Goal: Information Seeking & Learning: Learn about a topic

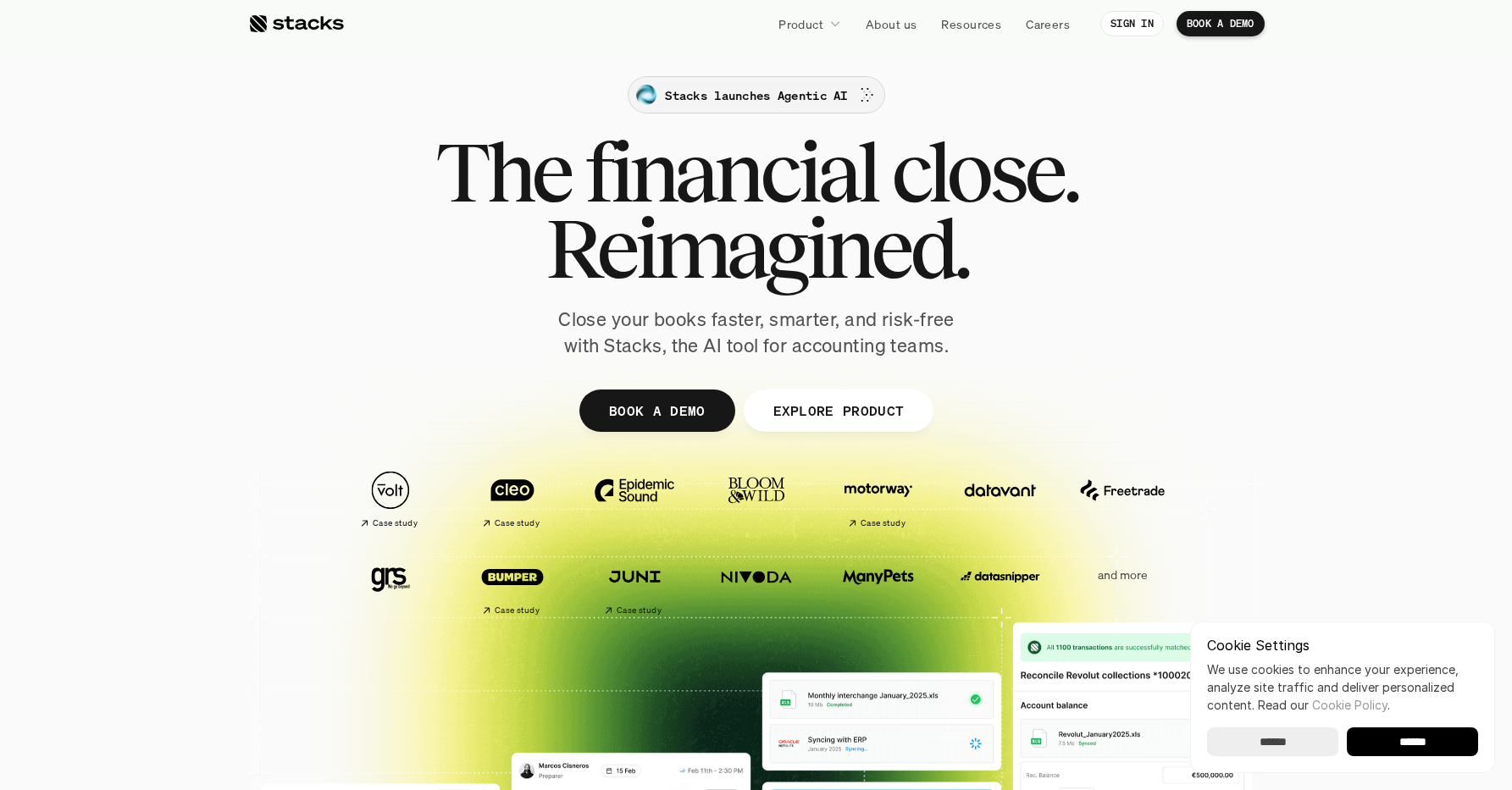
click at [732, 102] on p "Stacks launches Agentic AI" at bounding box center [756, 95] width 182 height 18
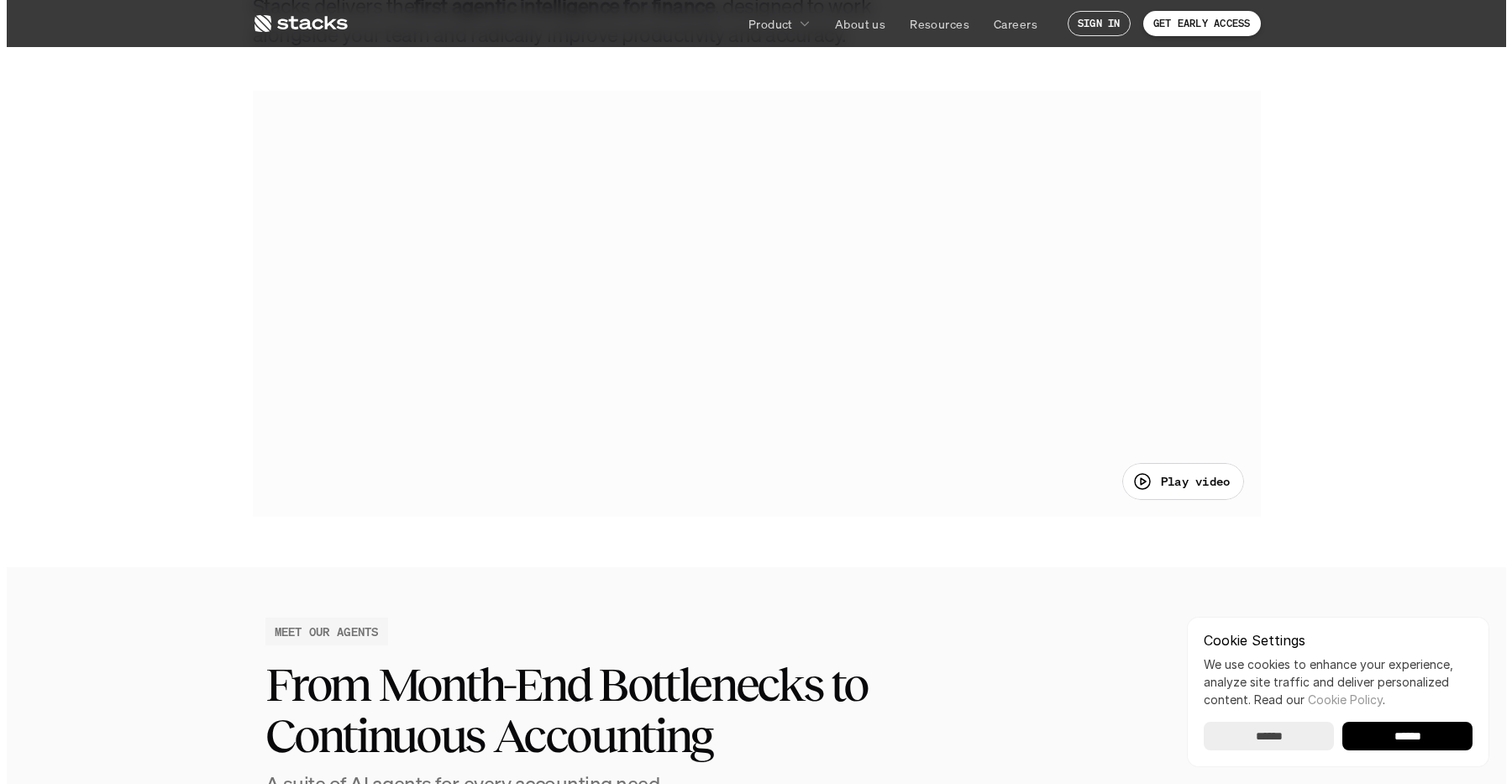
scroll to position [964, 0]
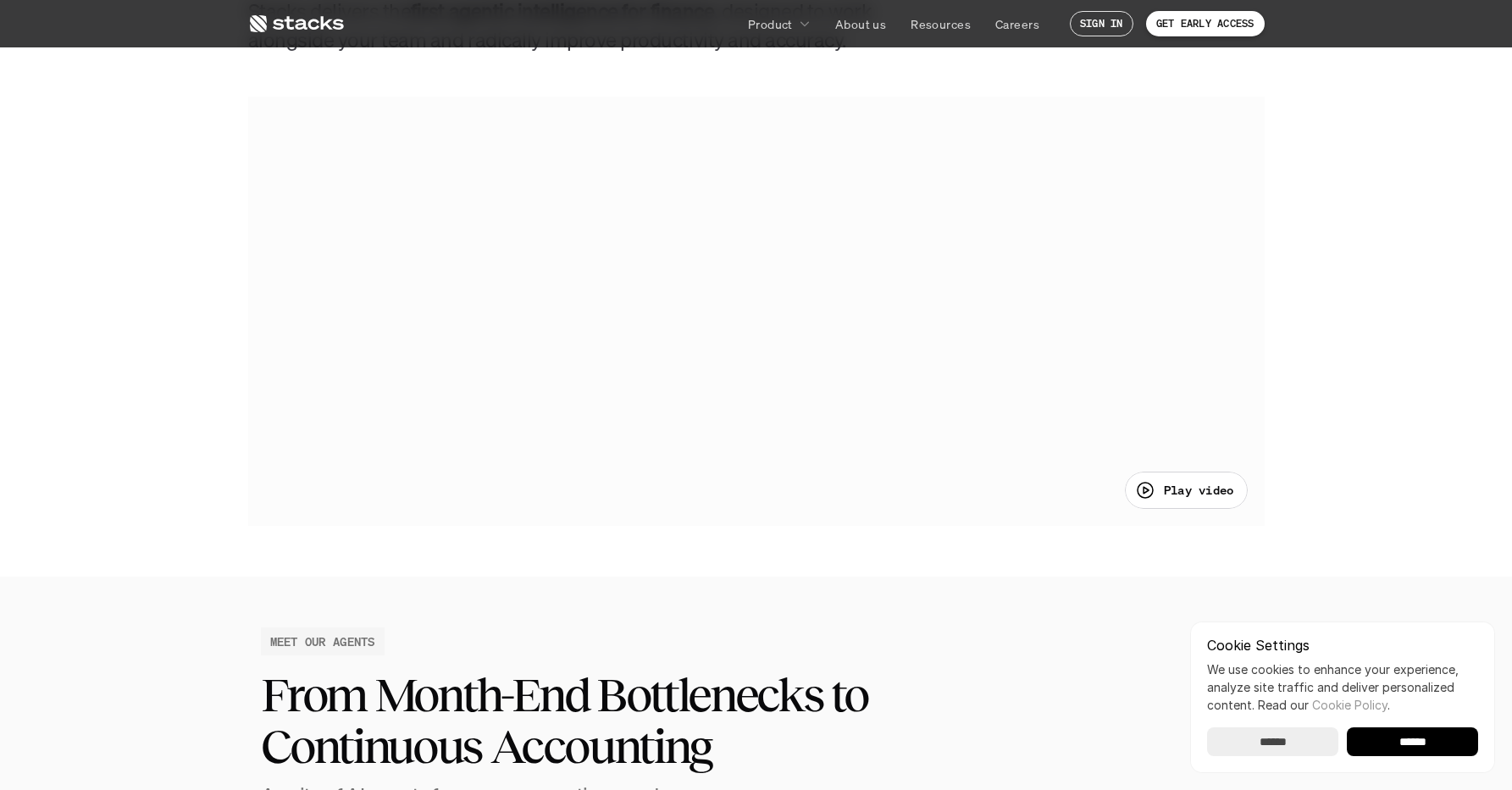
click at [1184, 495] on p "Play video" at bounding box center [1199, 490] width 71 height 18
